Goal: Transaction & Acquisition: Subscribe to service/newsletter

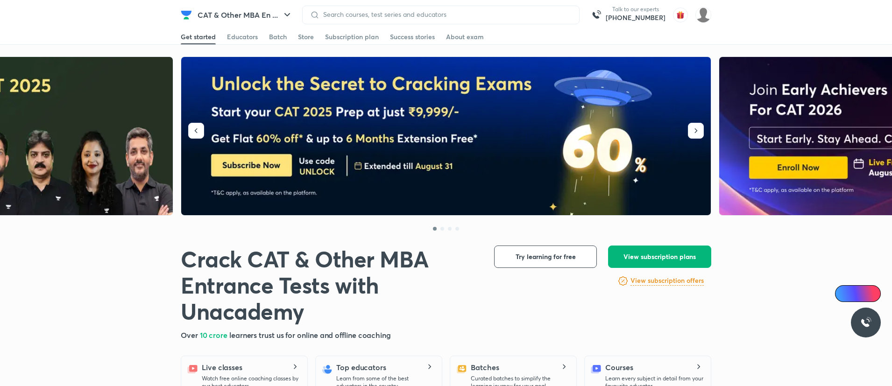
click at [680, 261] on span "View subscription plans" at bounding box center [660, 256] width 72 height 9
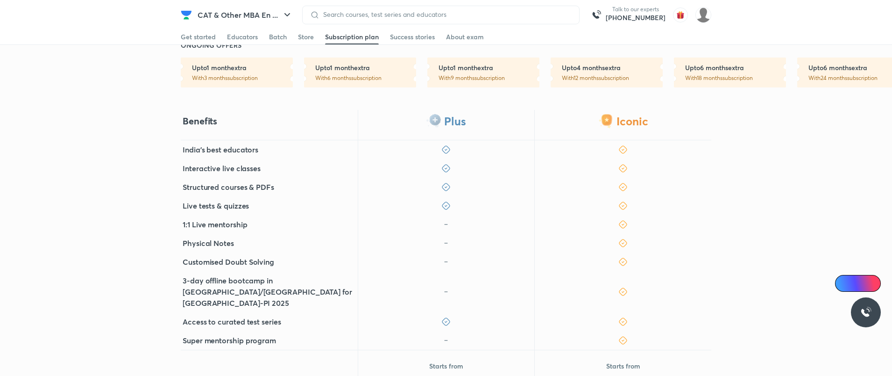
scroll to position [348, 0]
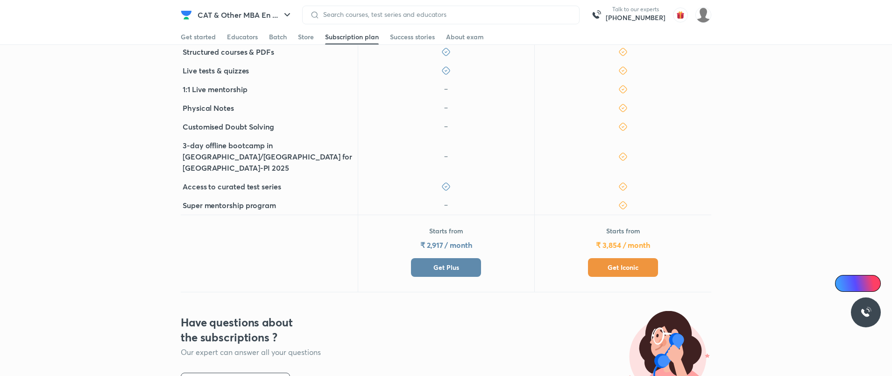
click at [462, 258] on button "Get Plus" at bounding box center [446, 267] width 70 height 19
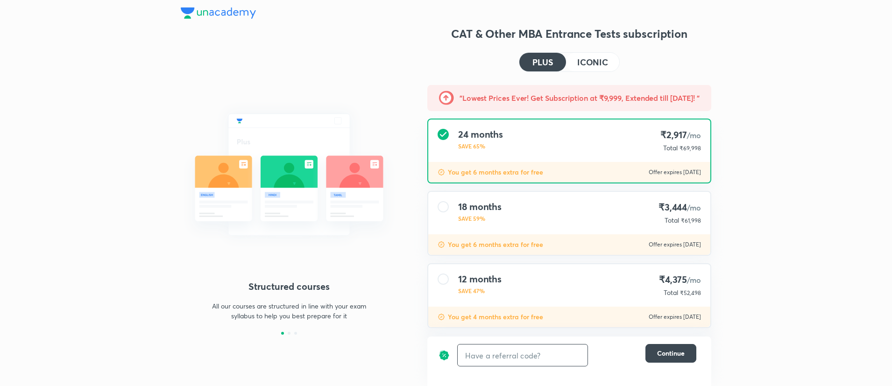
click at [500, 363] on input "text" at bounding box center [523, 356] width 130 height 22
type input "ALPA10"
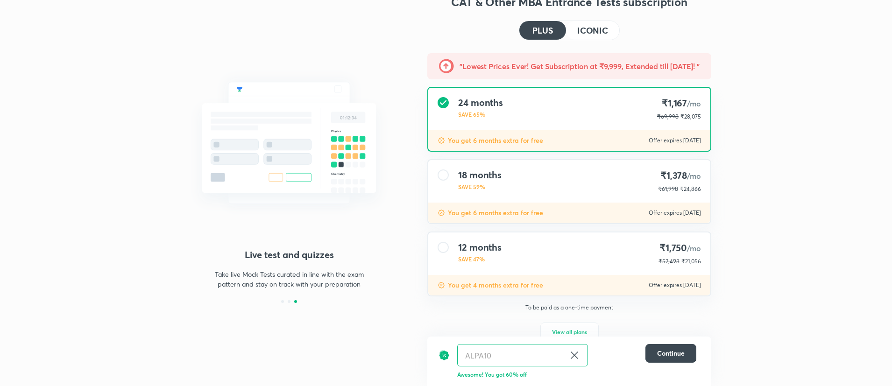
scroll to position [32, 0]
